Goal: Information Seeking & Learning: Learn about a topic

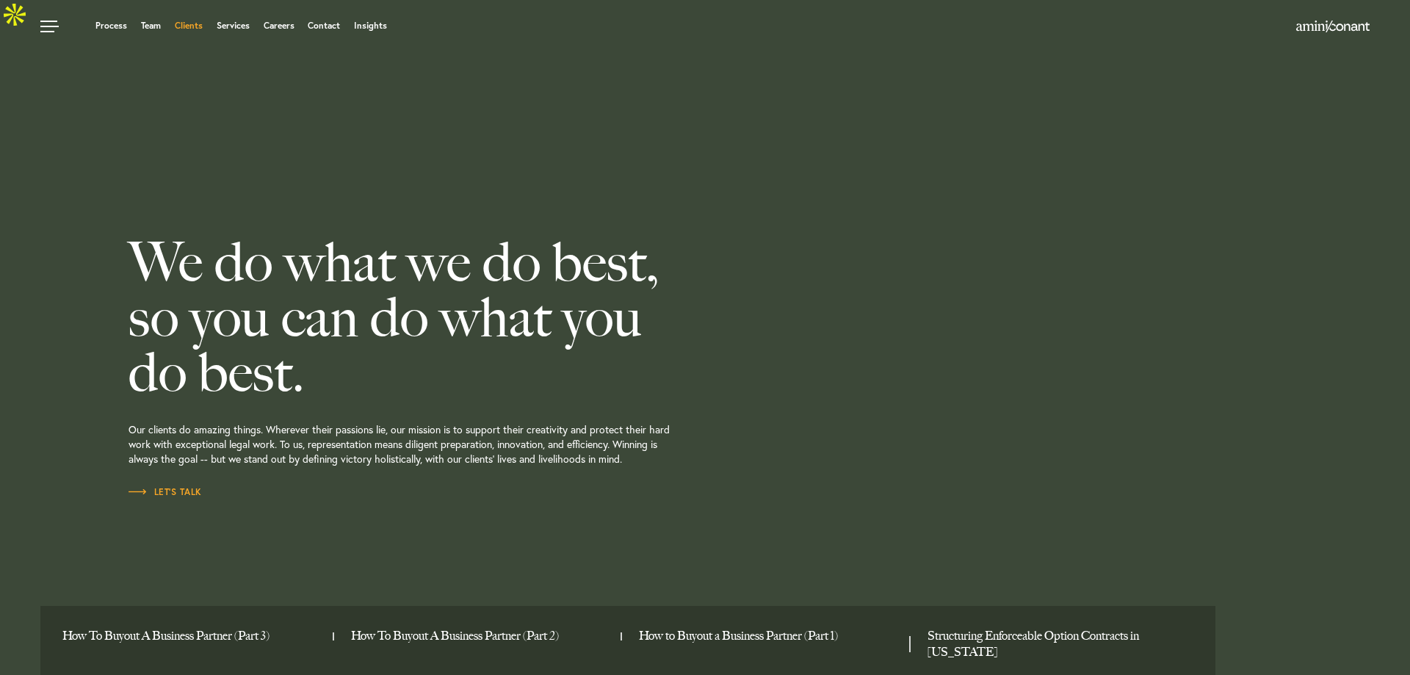
click at [197, 27] on link "Clients" at bounding box center [189, 25] width 28 height 9
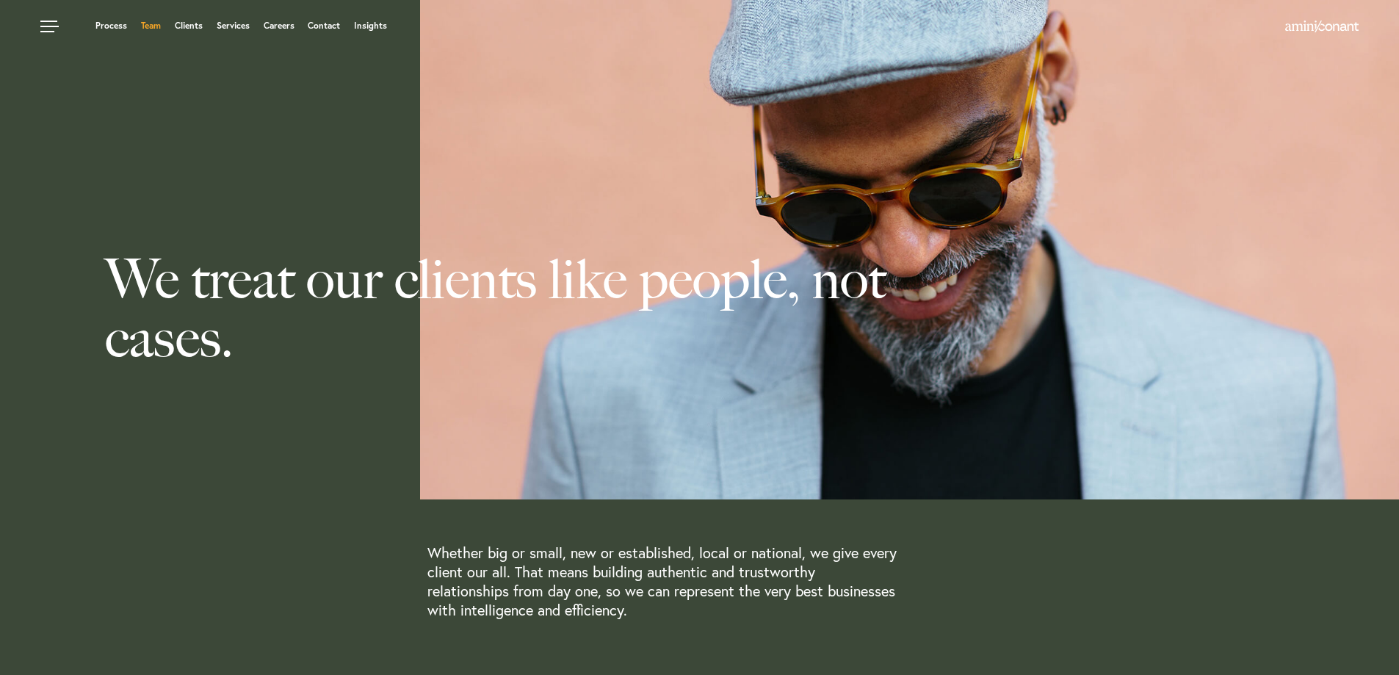
click at [151, 22] on link "Team" at bounding box center [151, 25] width 20 height 9
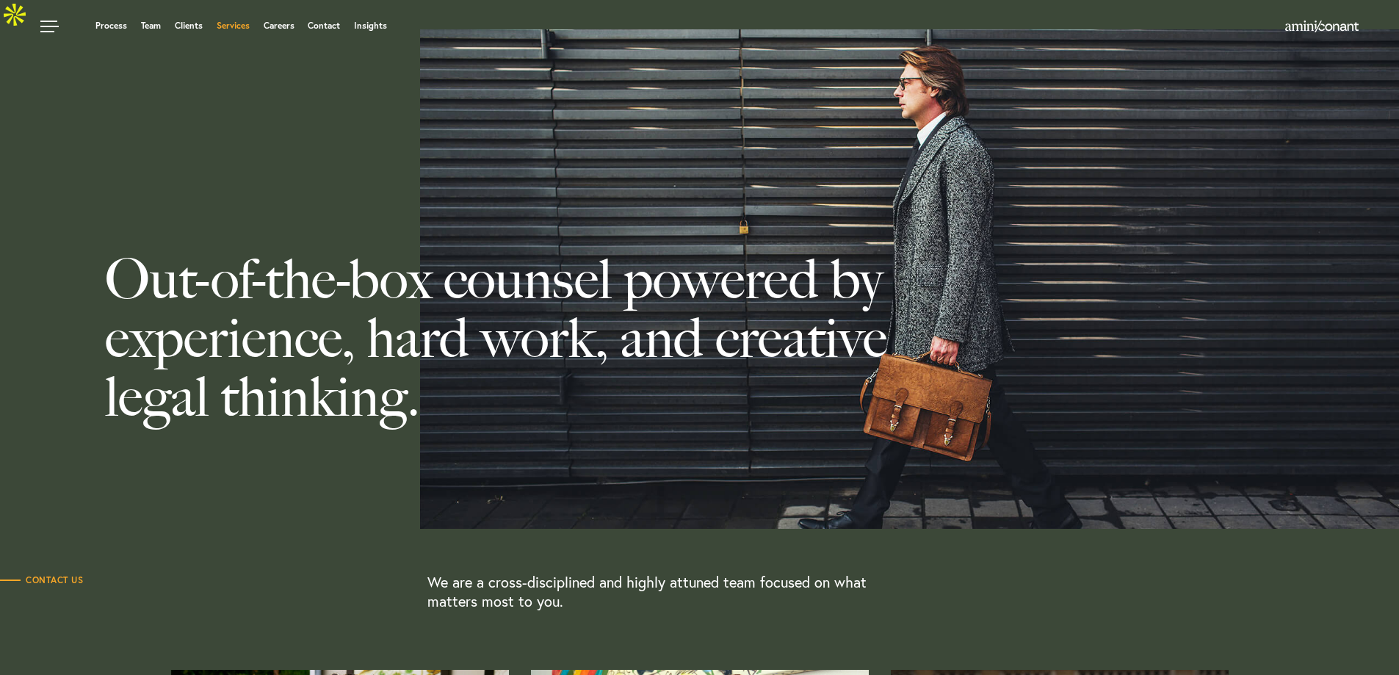
click at [248, 29] on link "Services" at bounding box center [233, 25] width 33 height 9
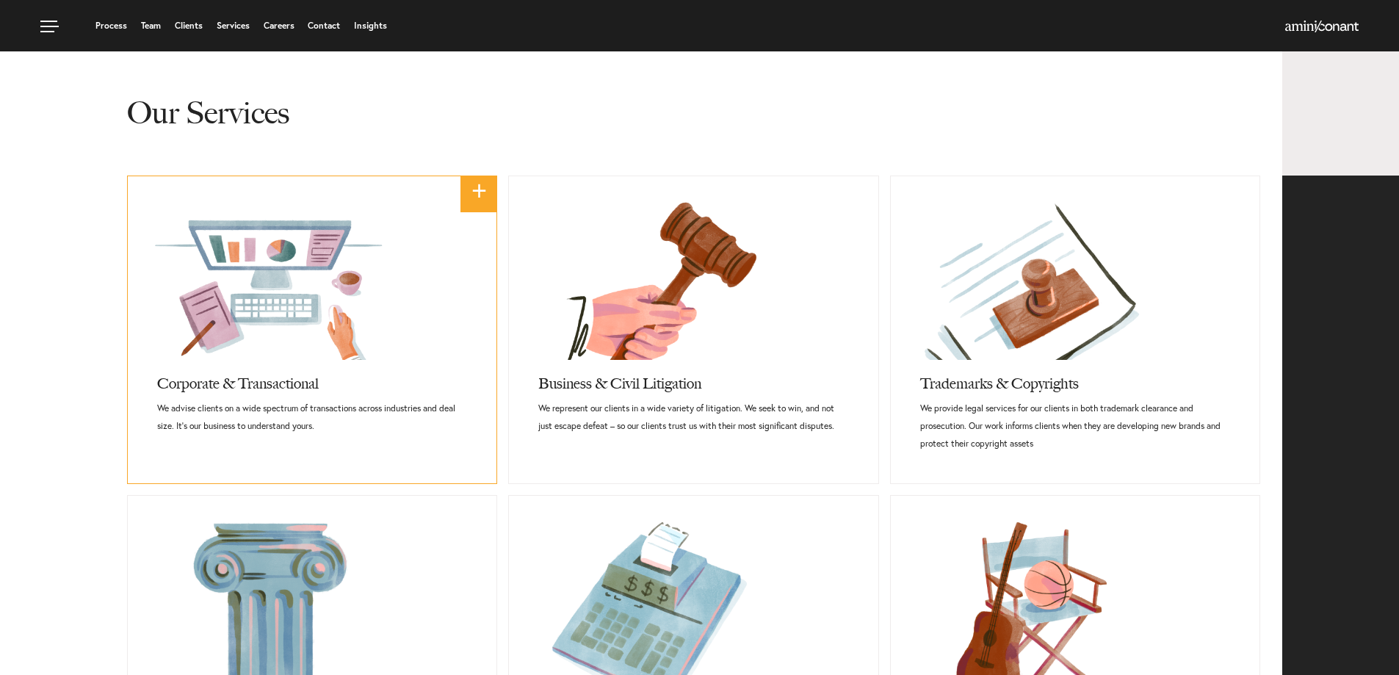
scroll to position [587, 0]
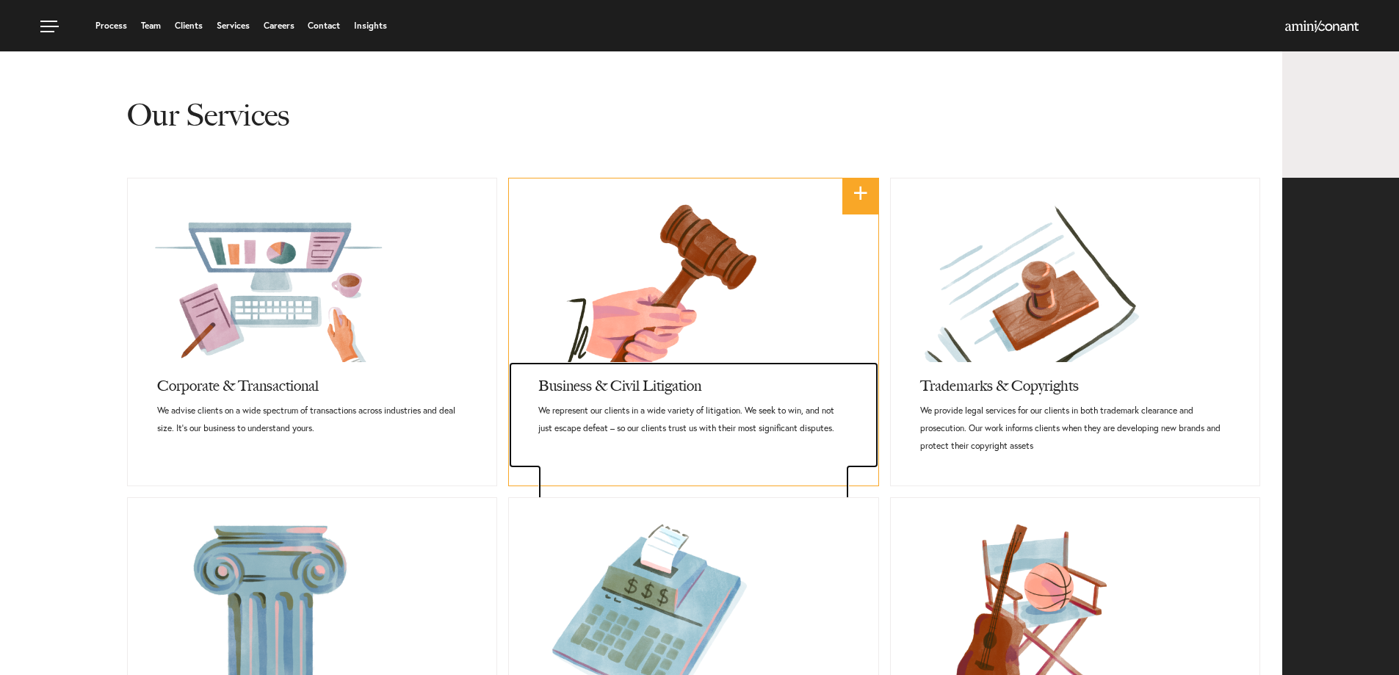
click at [797, 446] on p "We represent and advise our clients in a wide variety of individual and commerc…" at bounding box center [693, 490] width 310 height 88
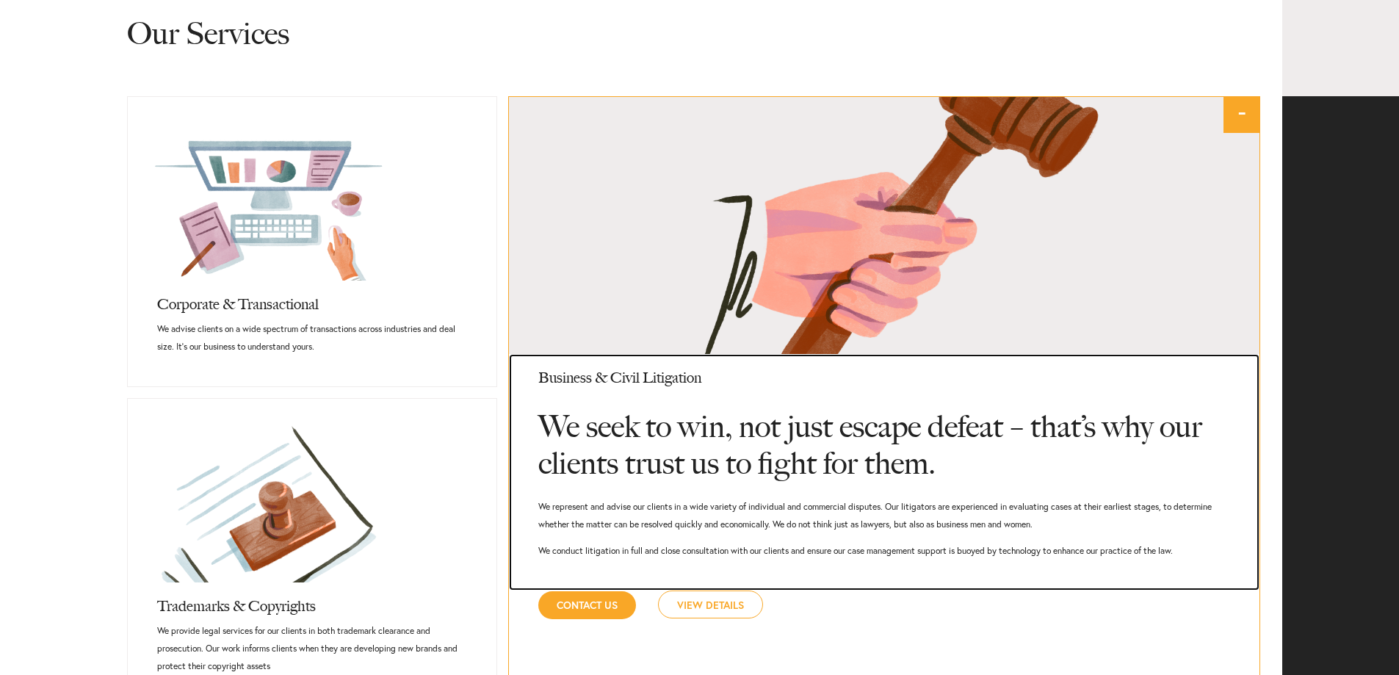
scroll to position [677, 0]
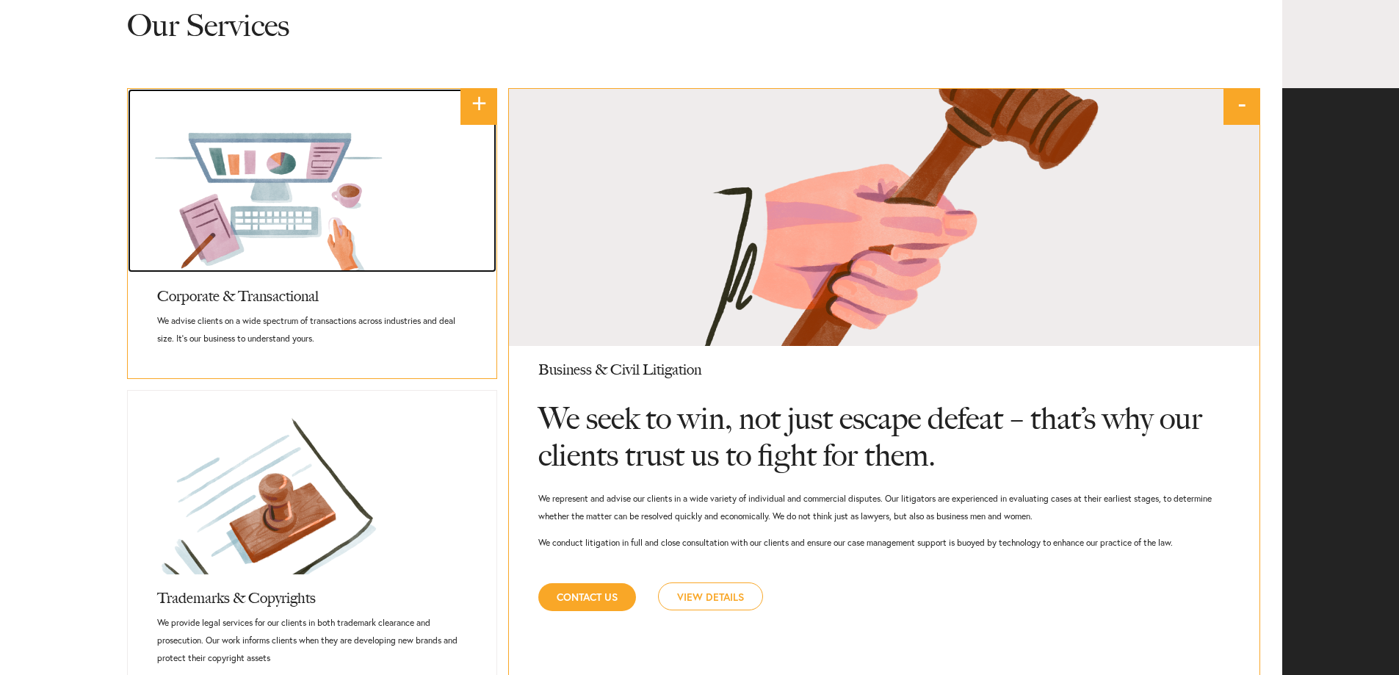
click at [277, 242] on link at bounding box center [312, 181] width 369 height 184
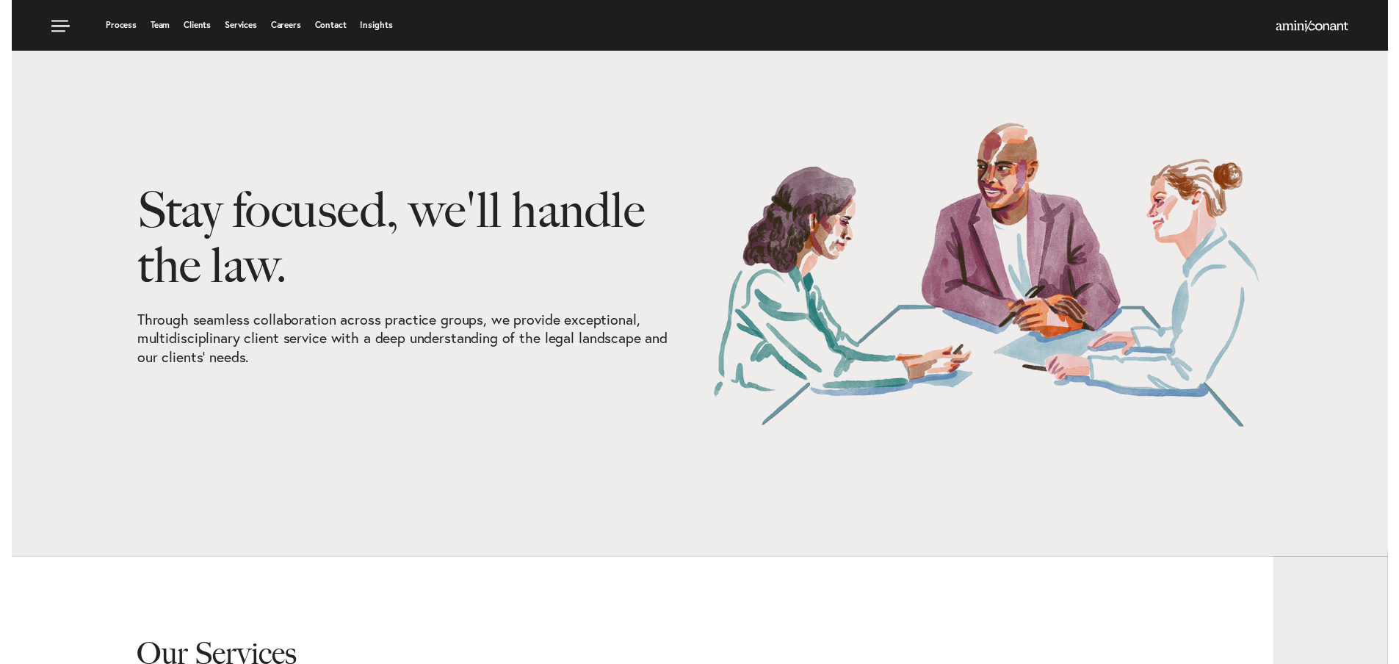
scroll to position [0, 0]
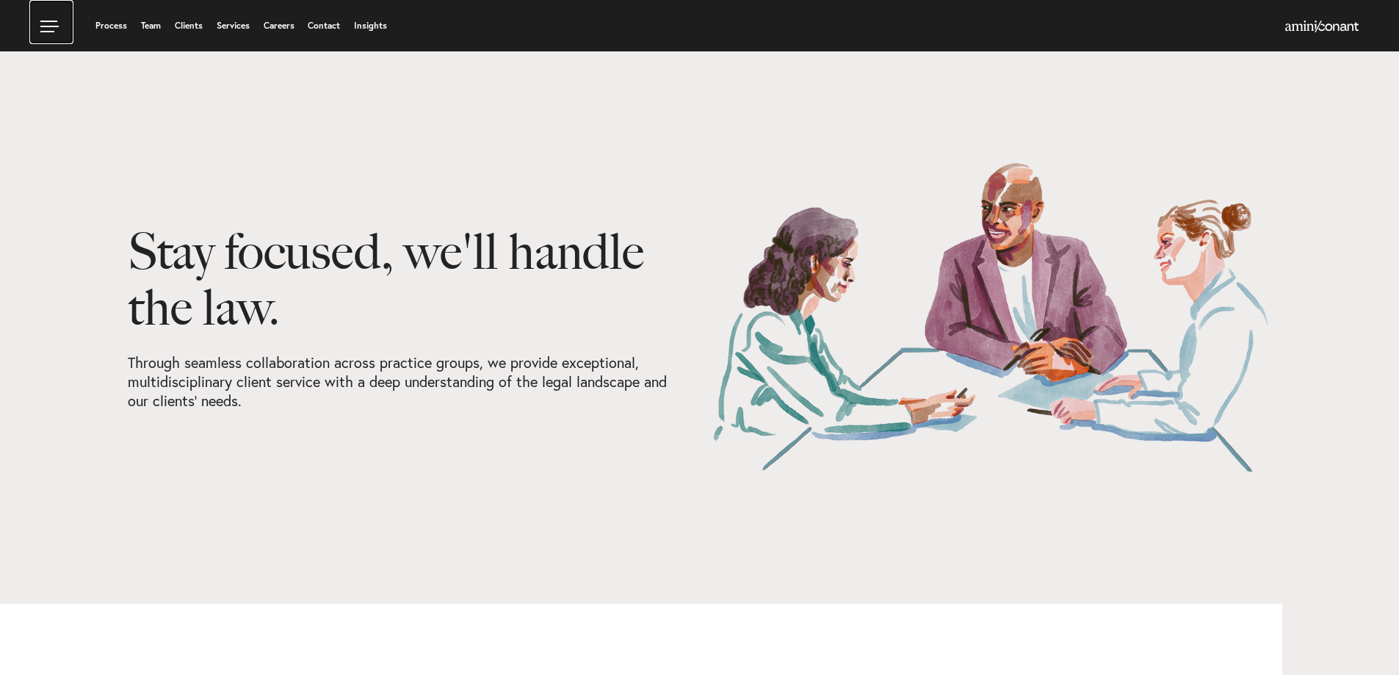
click at [46, 29] on link at bounding box center [51, 22] width 44 height 44
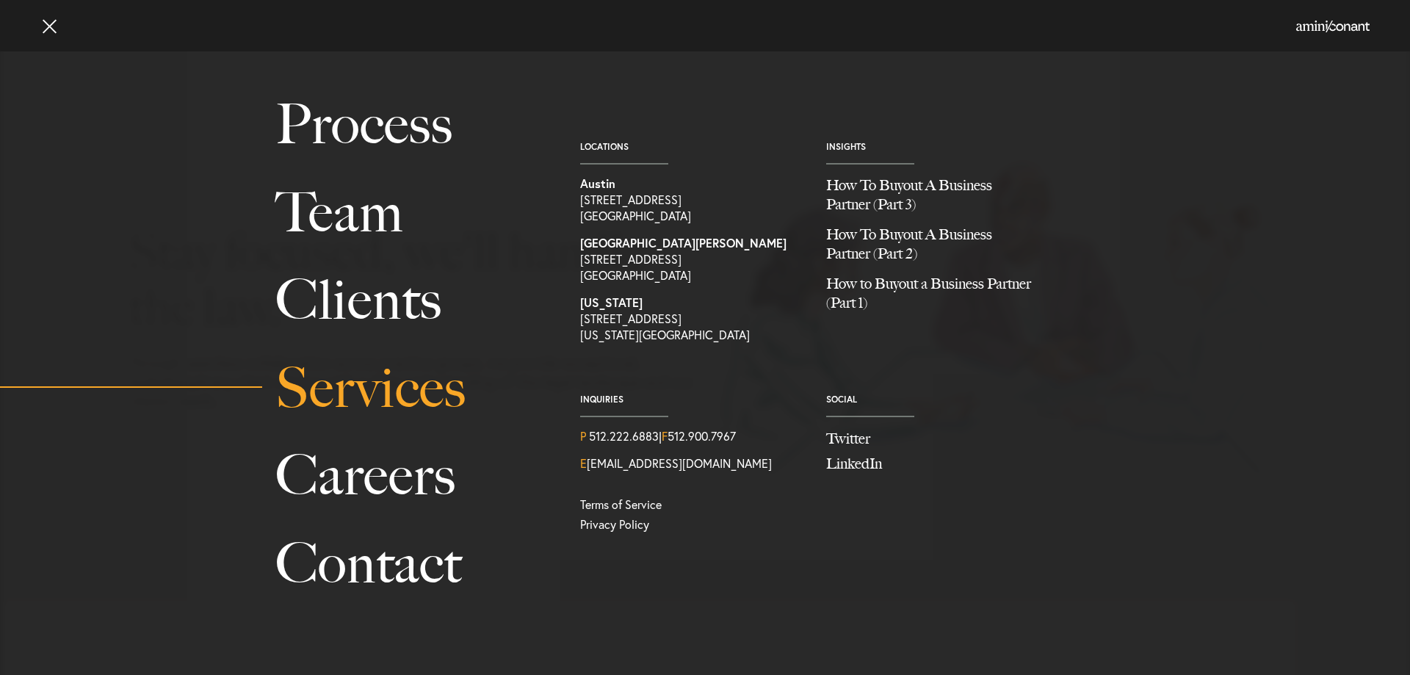
click at [385, 396] on link "Services" at bounding box center [411, 387] width 272 height 87
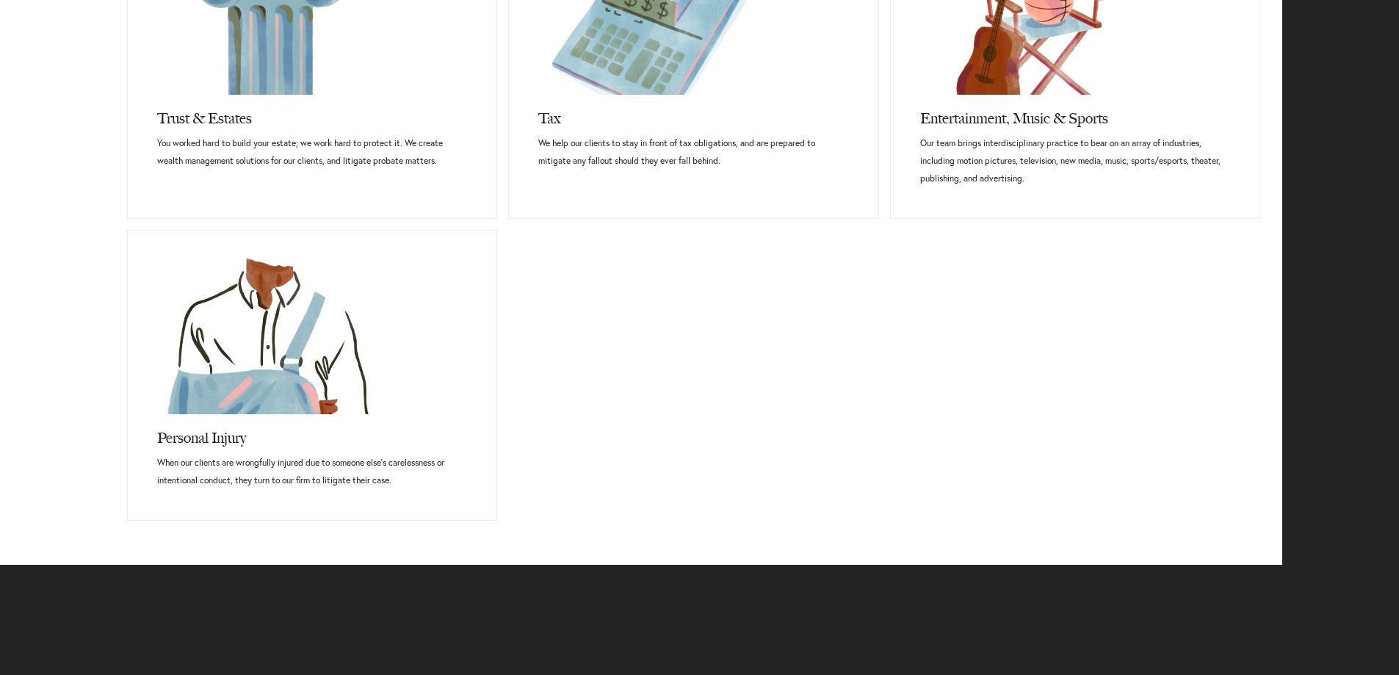
scroll to position [1175, 0]
